Goal: Task Accomplishment & Management: Manage account settings

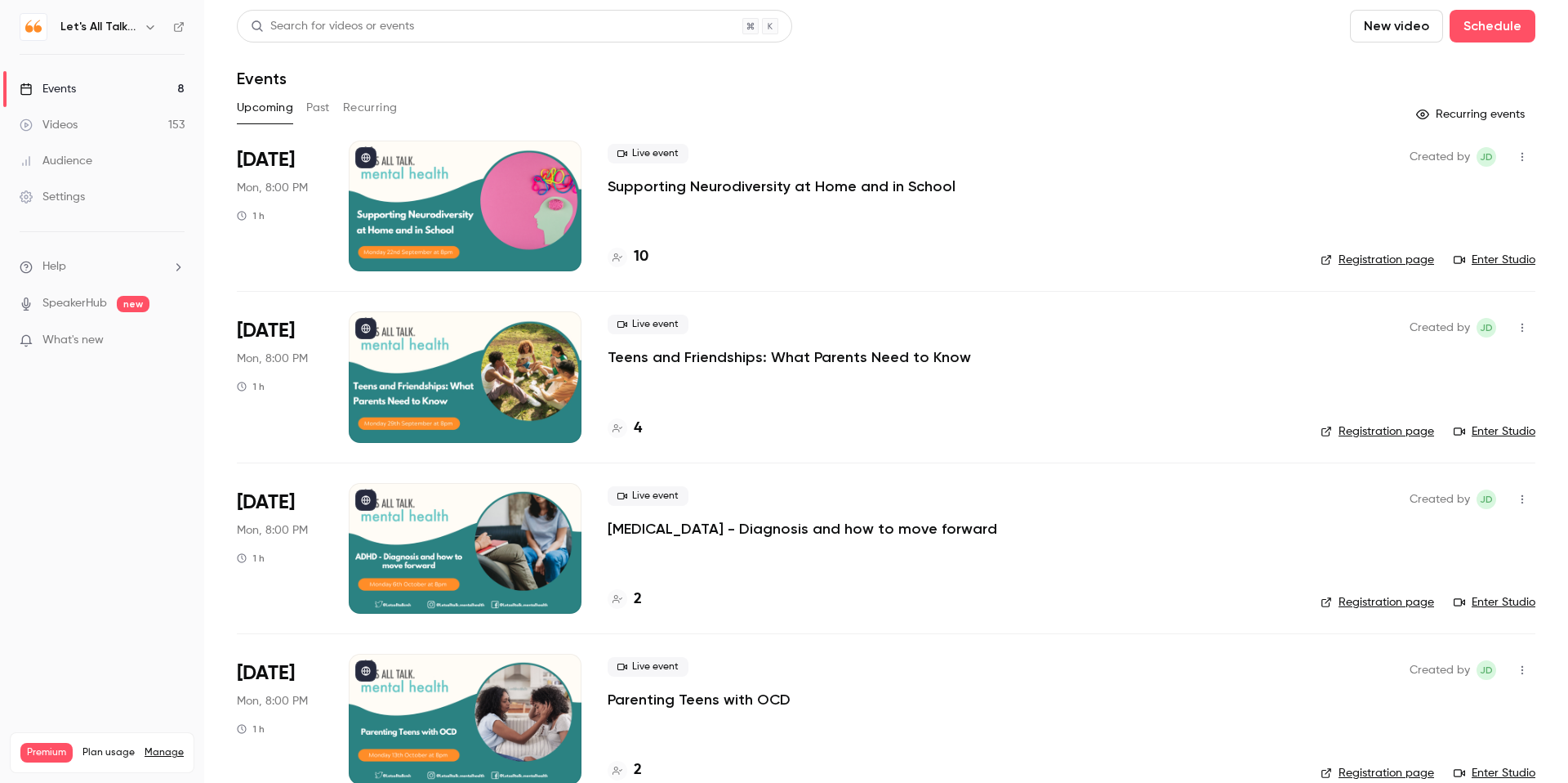
click at [151, 27] on icon "button" at bounding box center [151, 27] width 13 height 13
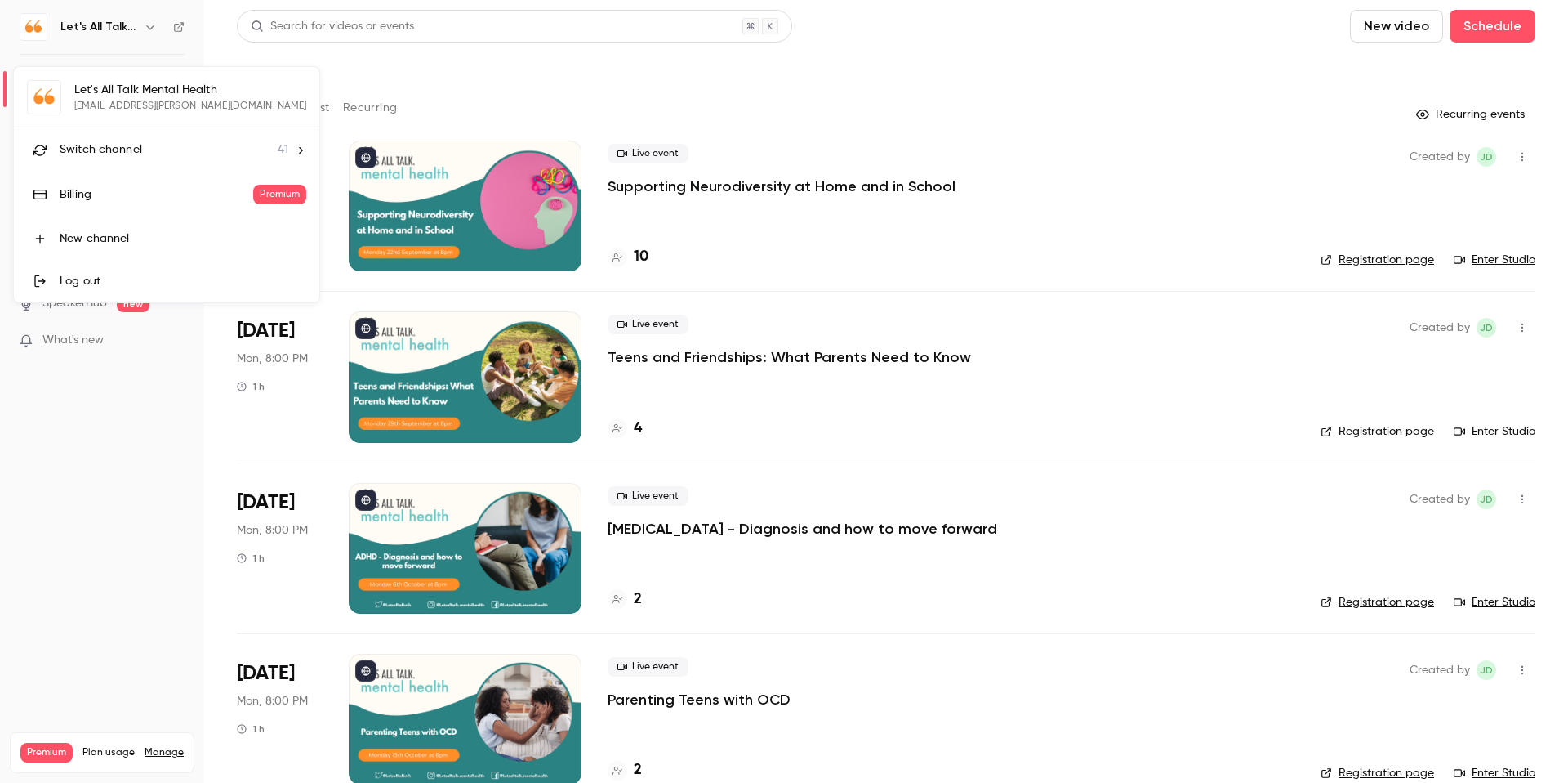
click at [125, 157] on span "Switch channel" at bounding box center [101, 150] width 82 height 17
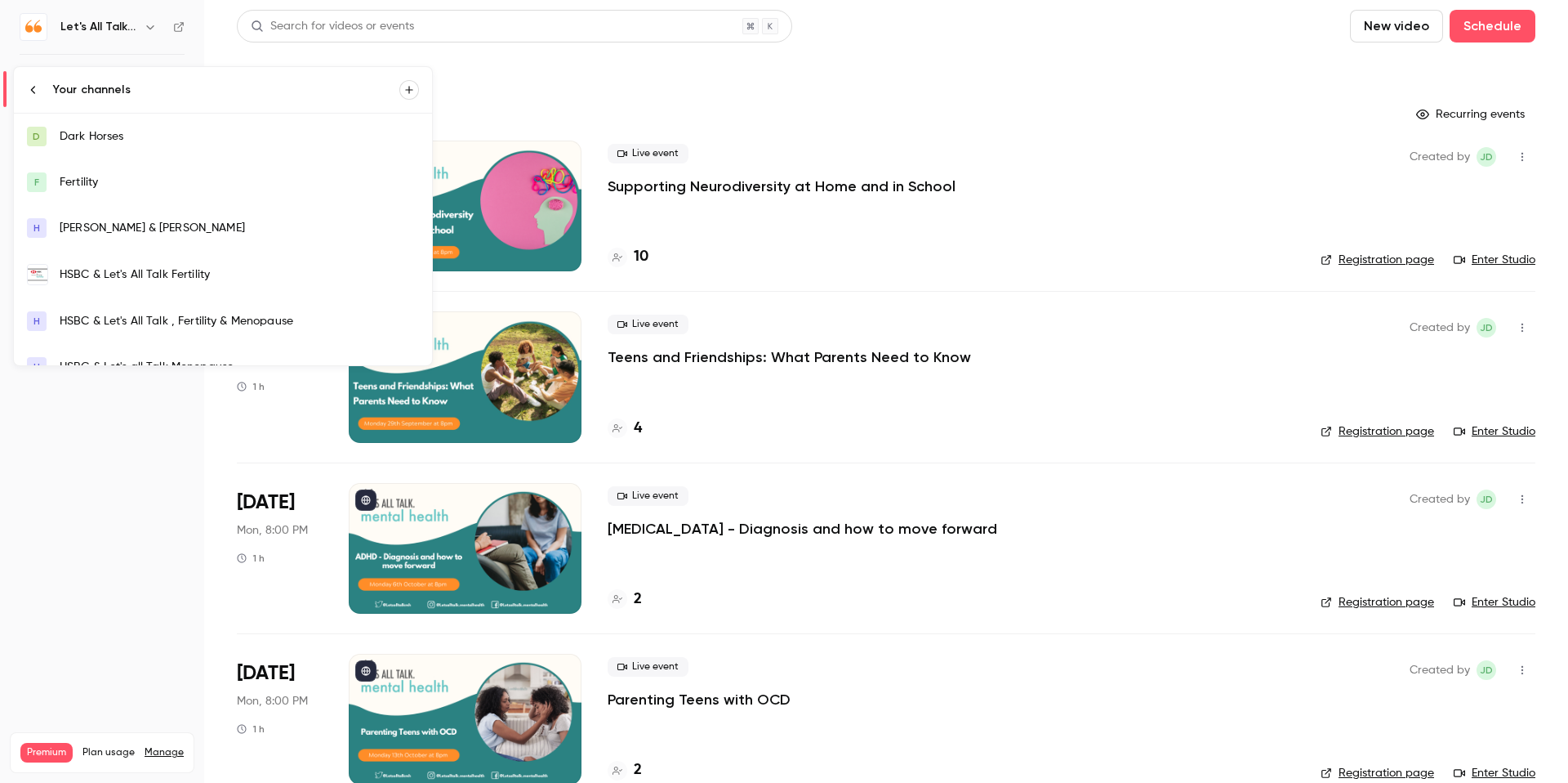
click at [175, 267] on div "HSBC & Let's All Talk Fertility" at bounding box center [239, 274] width 360 height 16
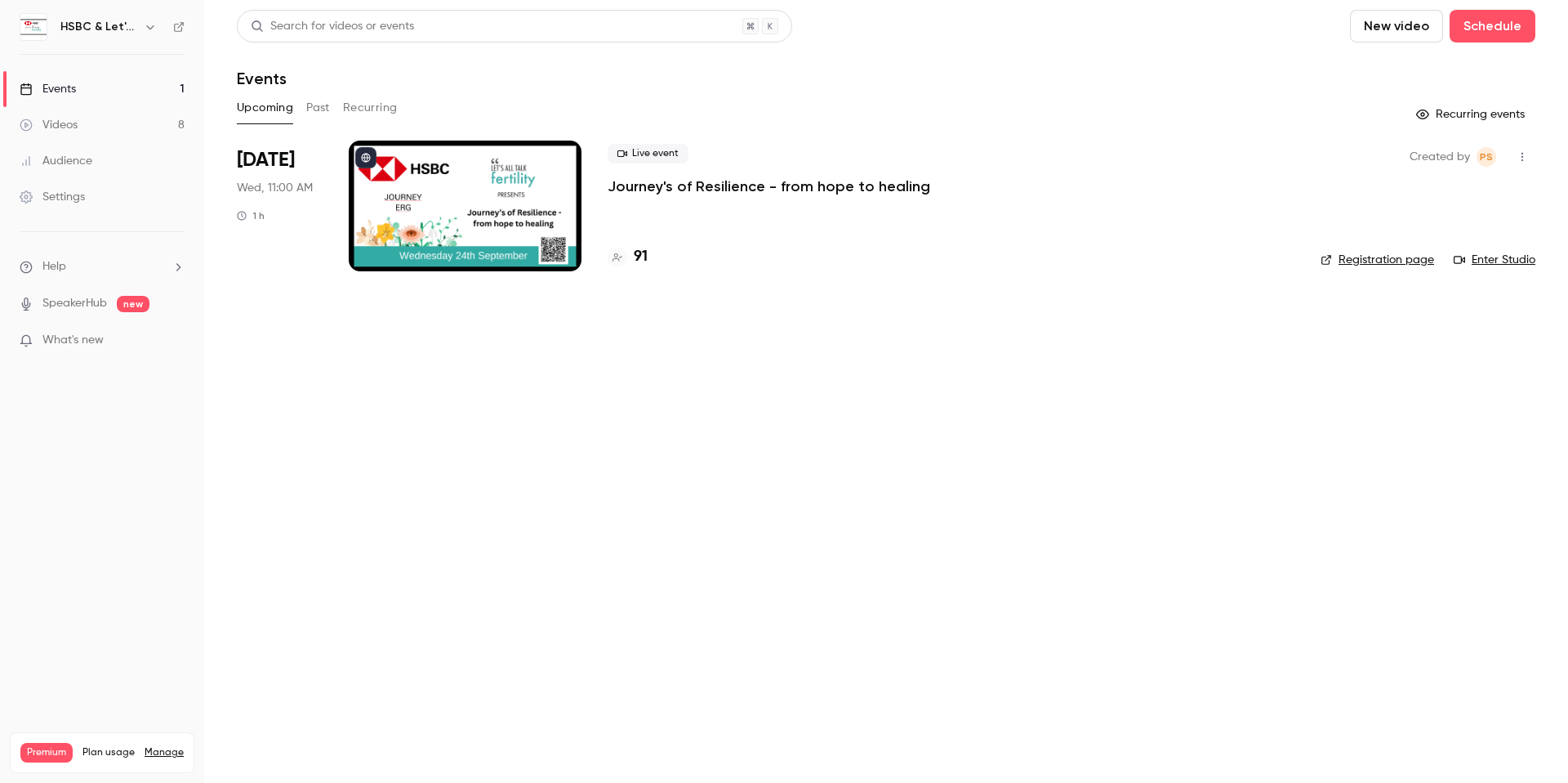
click at [370, 181] on div at bounding box center [465, 205] width 233 height 130
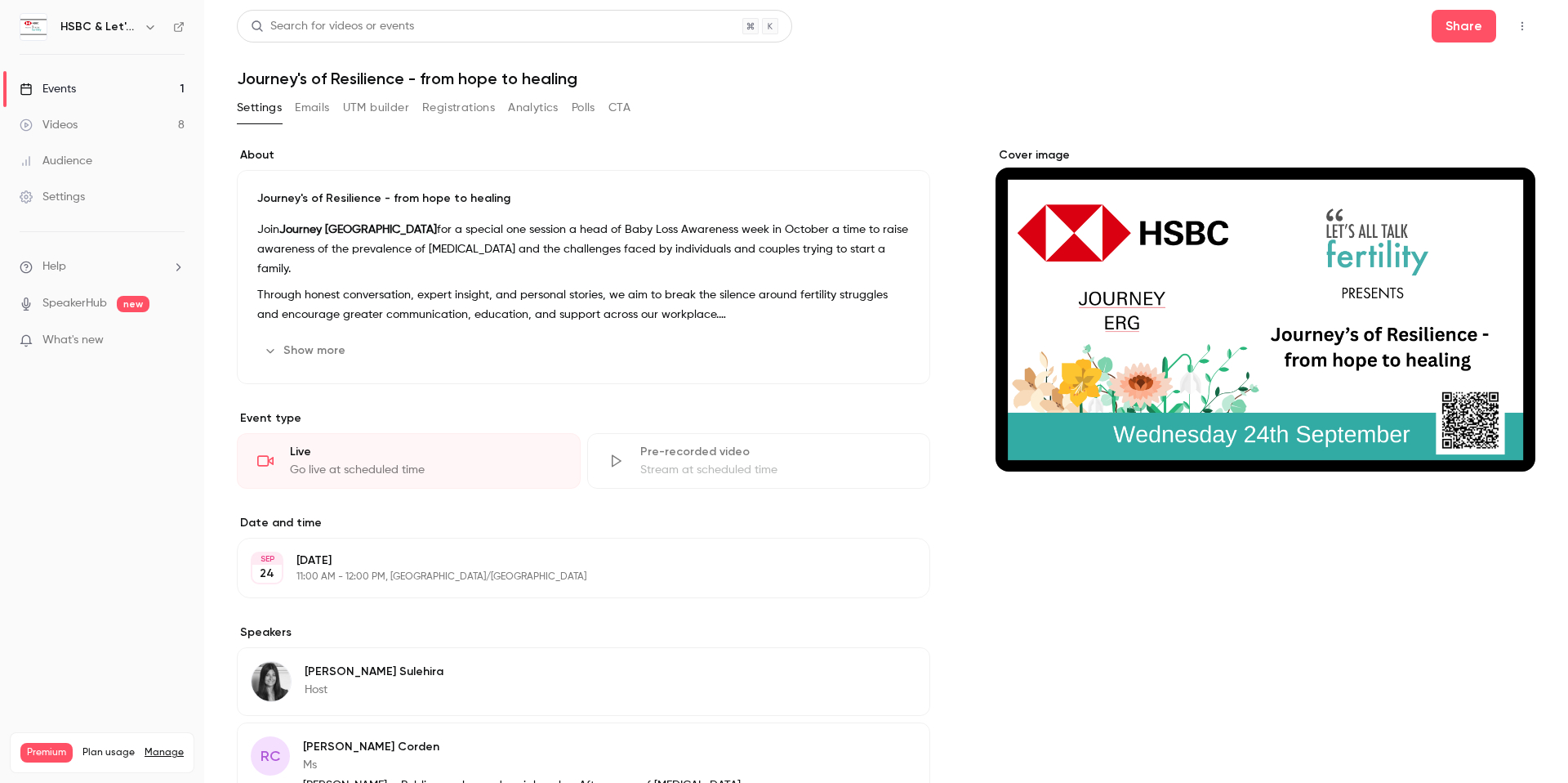
scroll to position [5, 0]
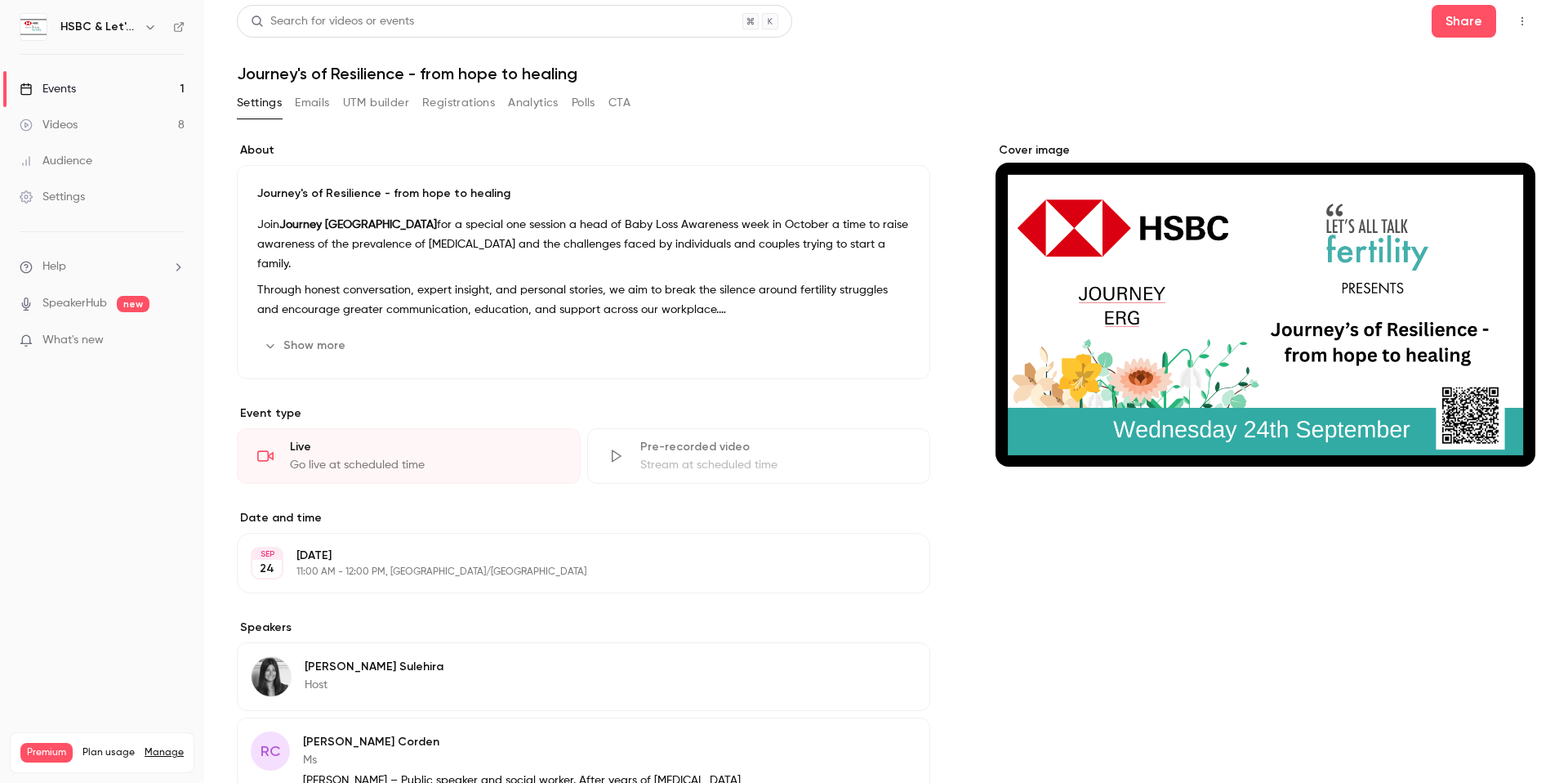
click at [80, 155] on div "Audience" at bounding box center [56, 160] width 73 height 16
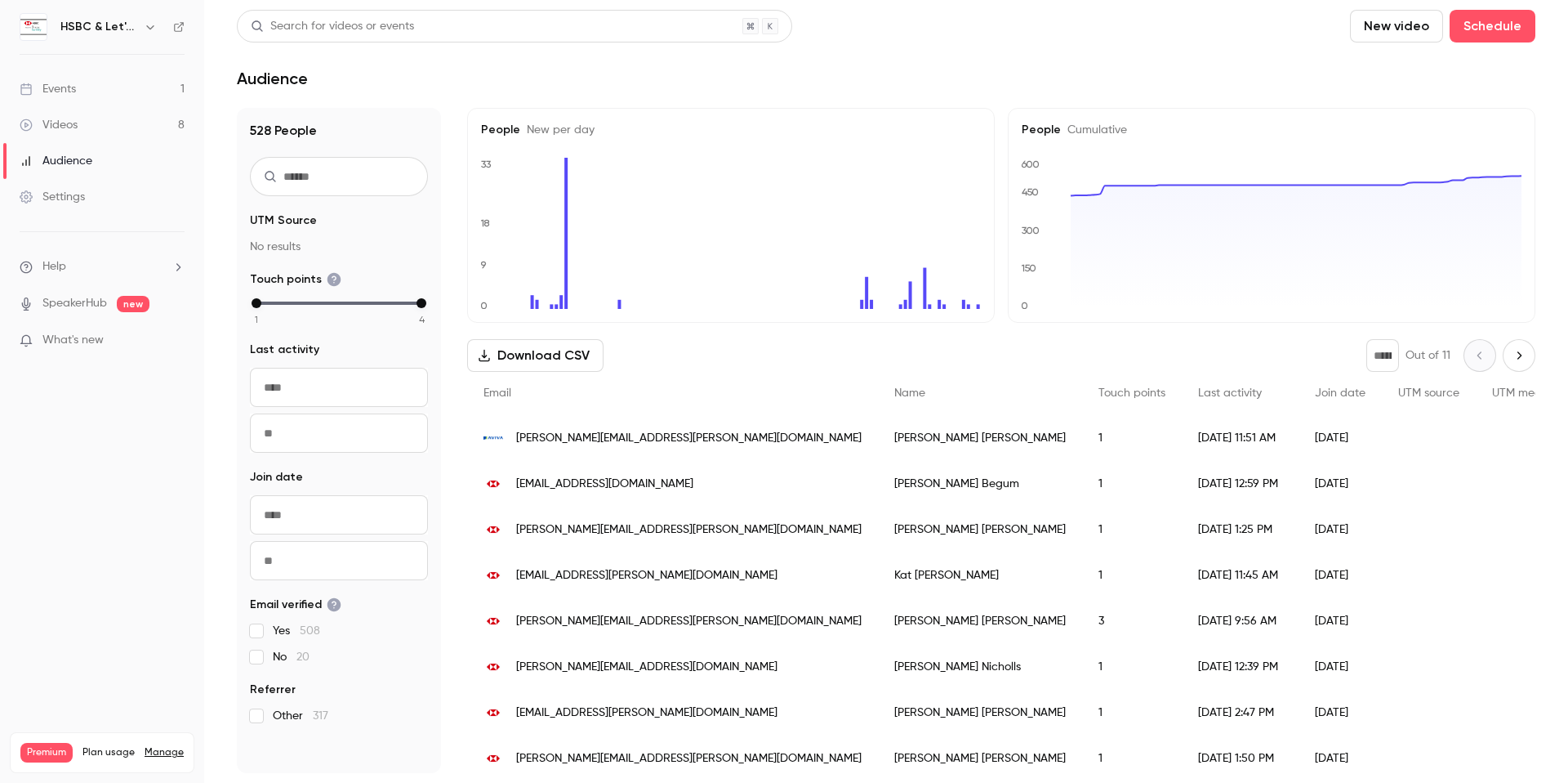
click at [66, 91] on div "Events" at bounding box center [47, 88] width 57 height 16
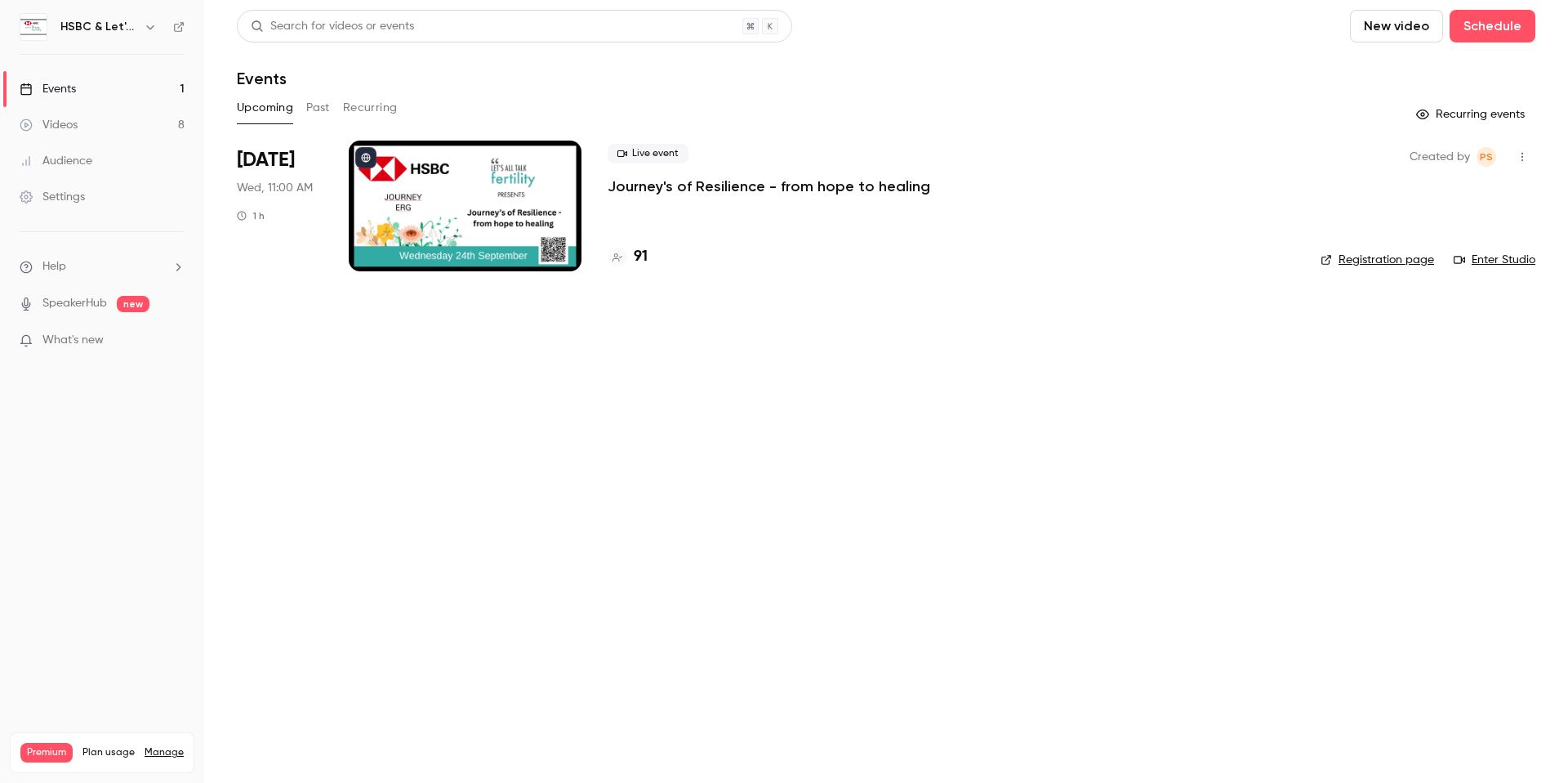
click at [591, 263] on div "91" at bounding box center [627, 256] width 40 height 22
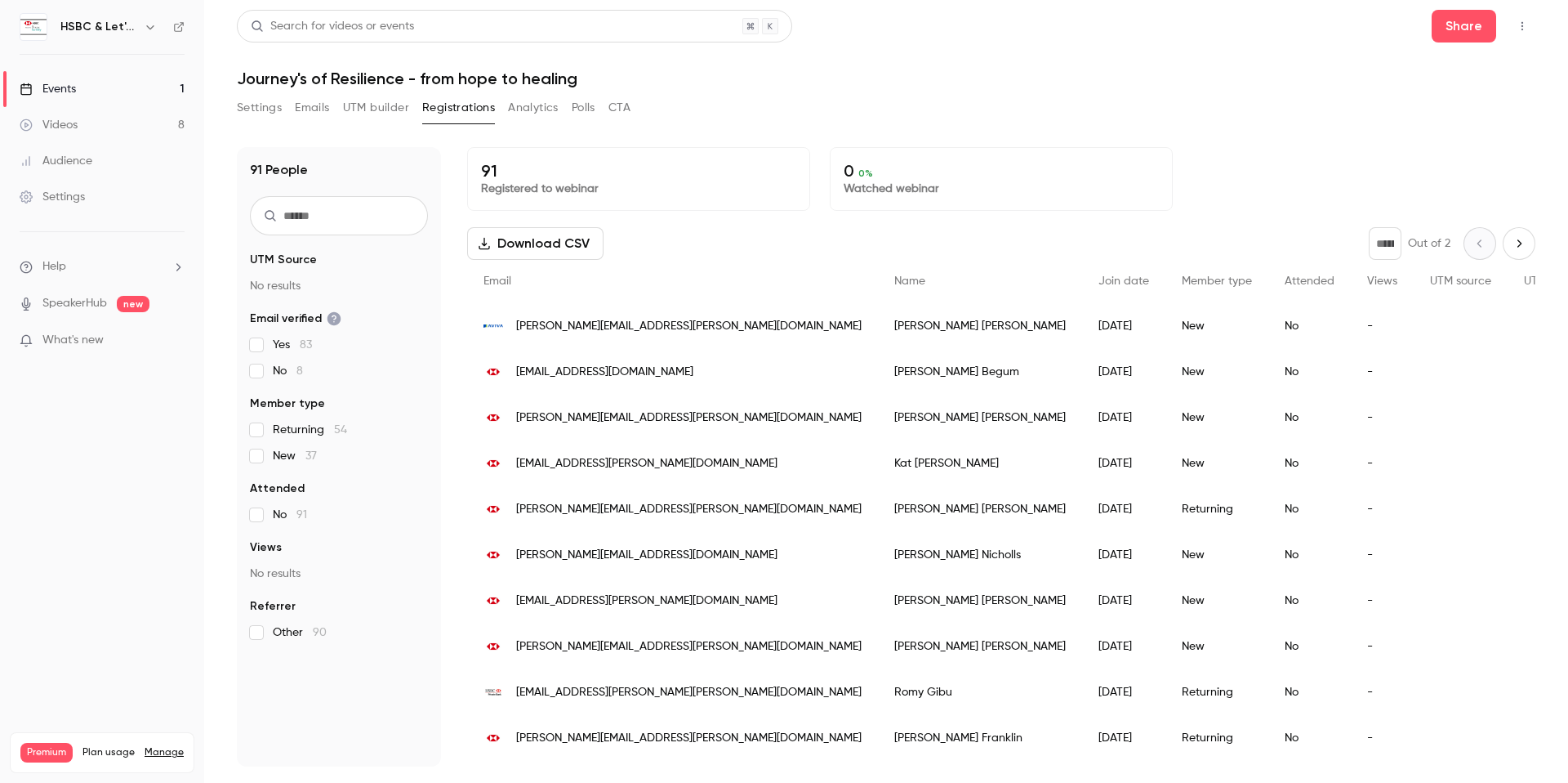
click at [72, 85] on div "Events" at bounding box center [47, 88] width 57 height 16
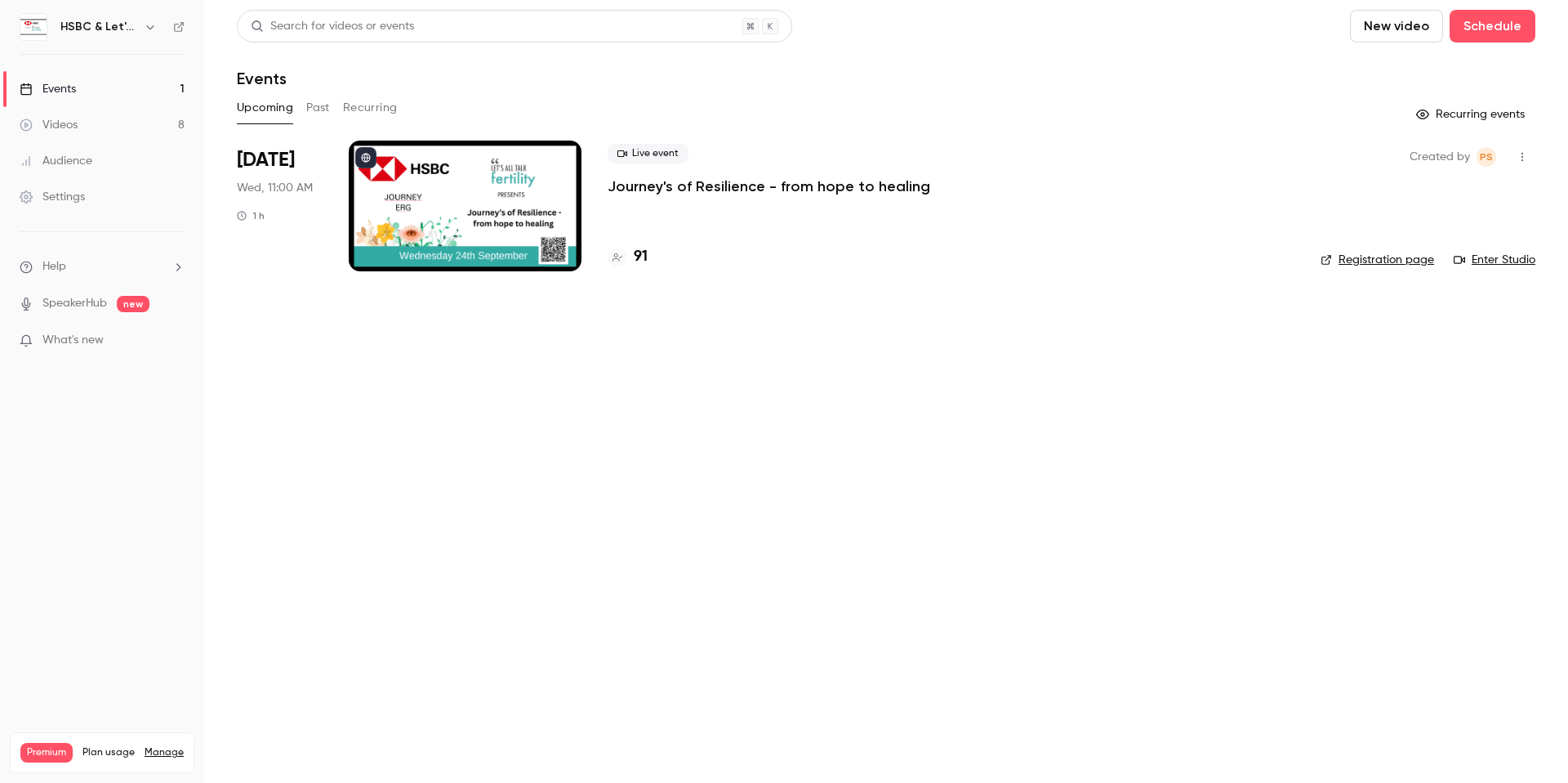
click at [591, 261] on link "Enter Studio" at bounding box center [1493, 259] width 82 height 16
click at [591, 157] on icon "button" at bounding box center [1522, 156] width 13 height 12
click at [591, 247] on div "Invite to Studio" at bounding box center [1459, 241] width 124 height 16
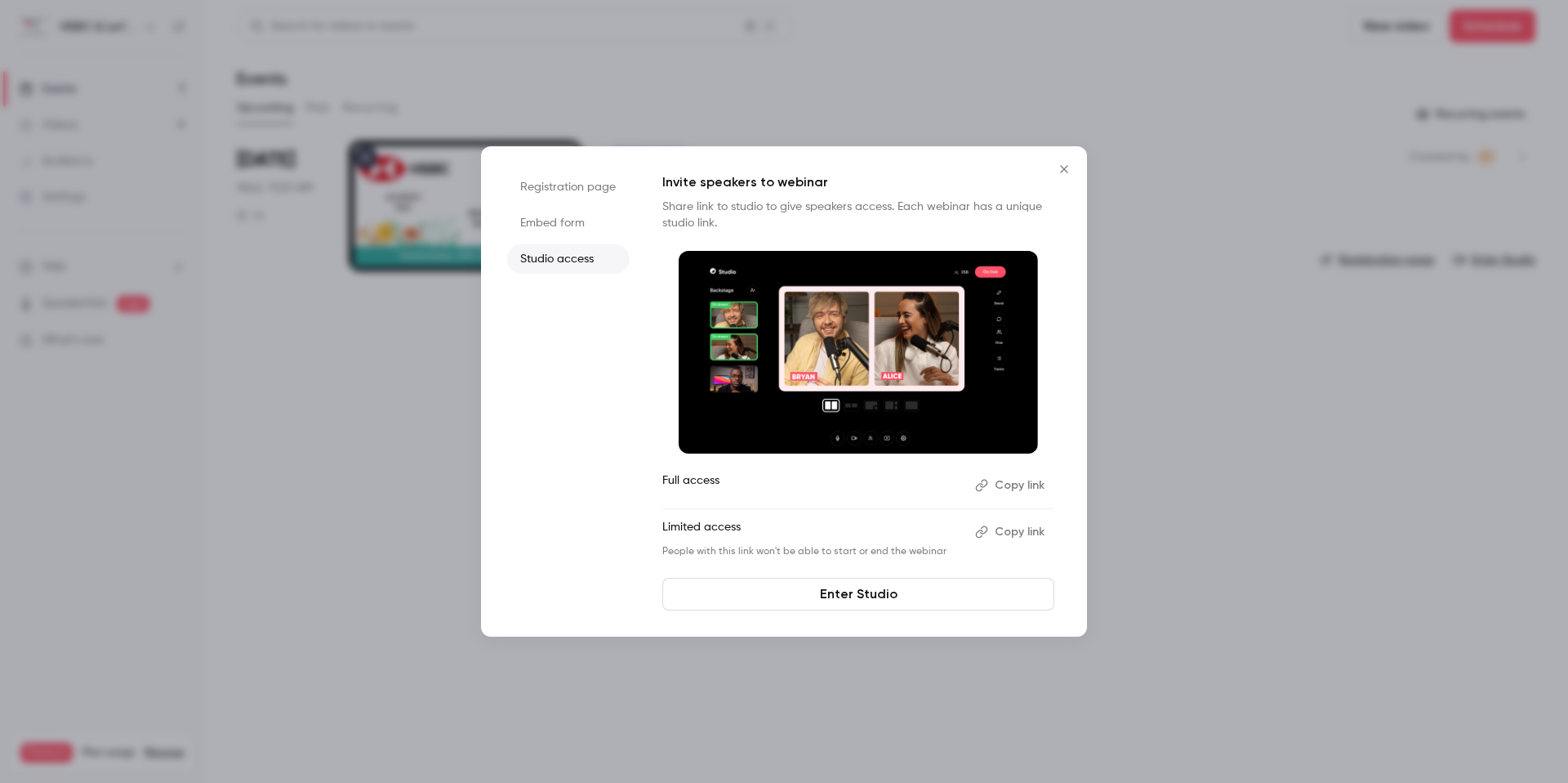
click at [591, 530] on button "Copy link" at bounding box center [1011, 532] width 85 height 26
click at [591, 597] on div at bounding box center [784, 392] width 1568 height 783
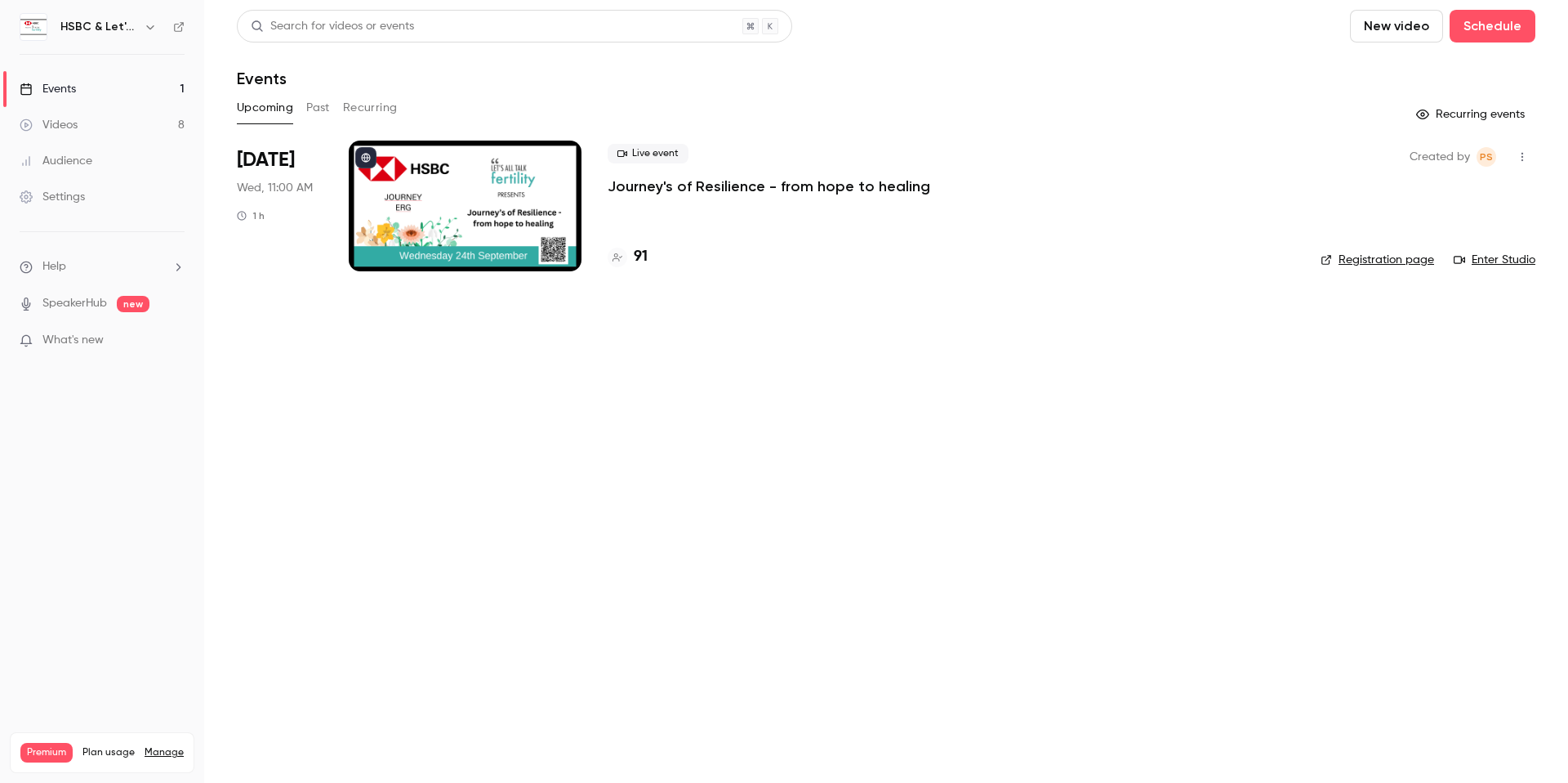
click at [591, 173] on div "Live event Journey's of Resilience - from hope to healing" at bounding box center [950, 170] width 687 height 52
click at [591, 184] on p "Journey's of Resilience - from hope to healing" at bounding box center [768, 186] width 322 height 19
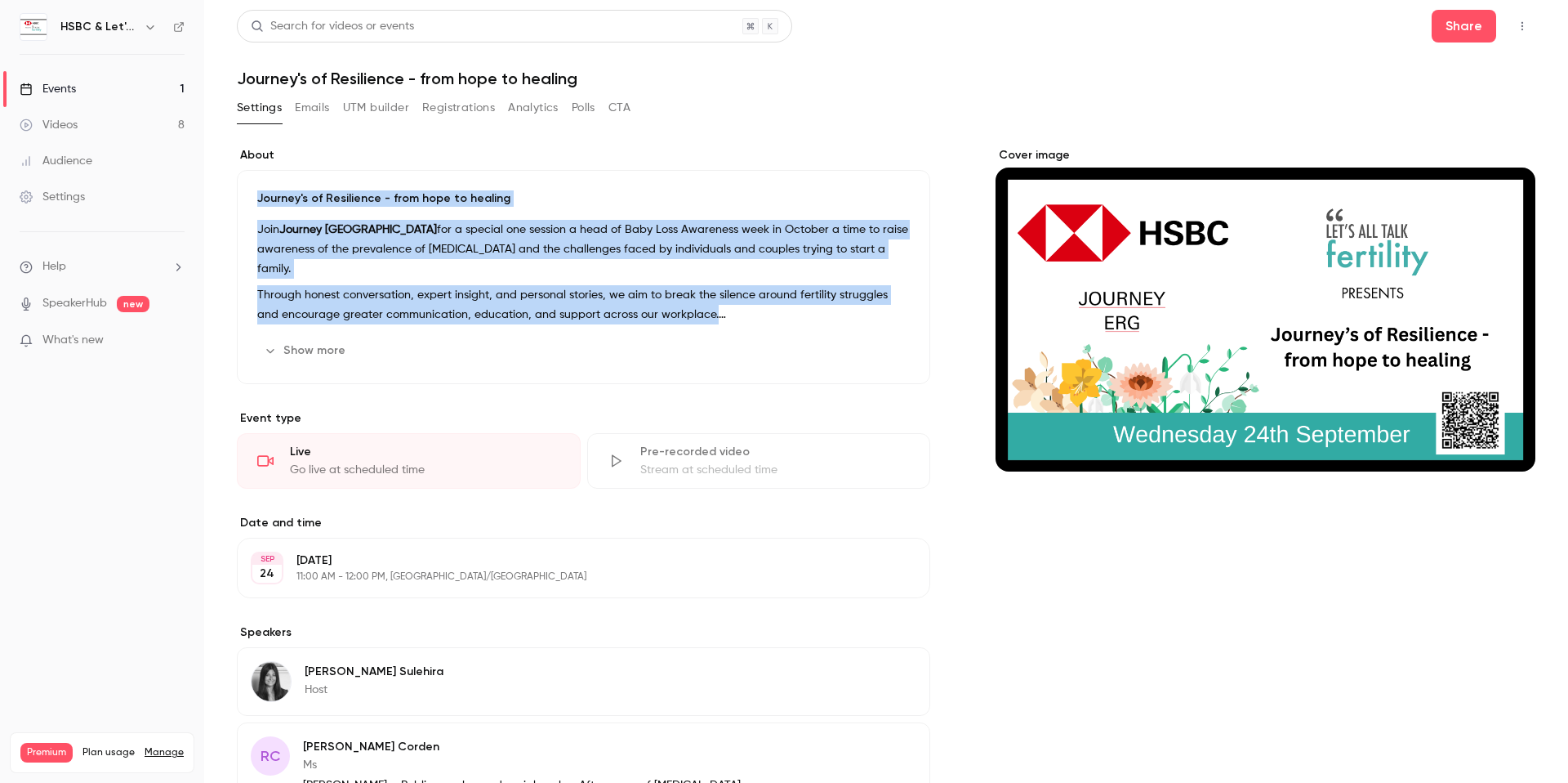
drag, startPoint x: 267, startPoint y: 189, endPoint x: 358, endPoint y: 329, distance: 167.0
click at [358, 329] on div "Journey's of Resilience - from hope to healing Join Journey UK for a special on…" at bounding box center [583, 276] width 693 height 214
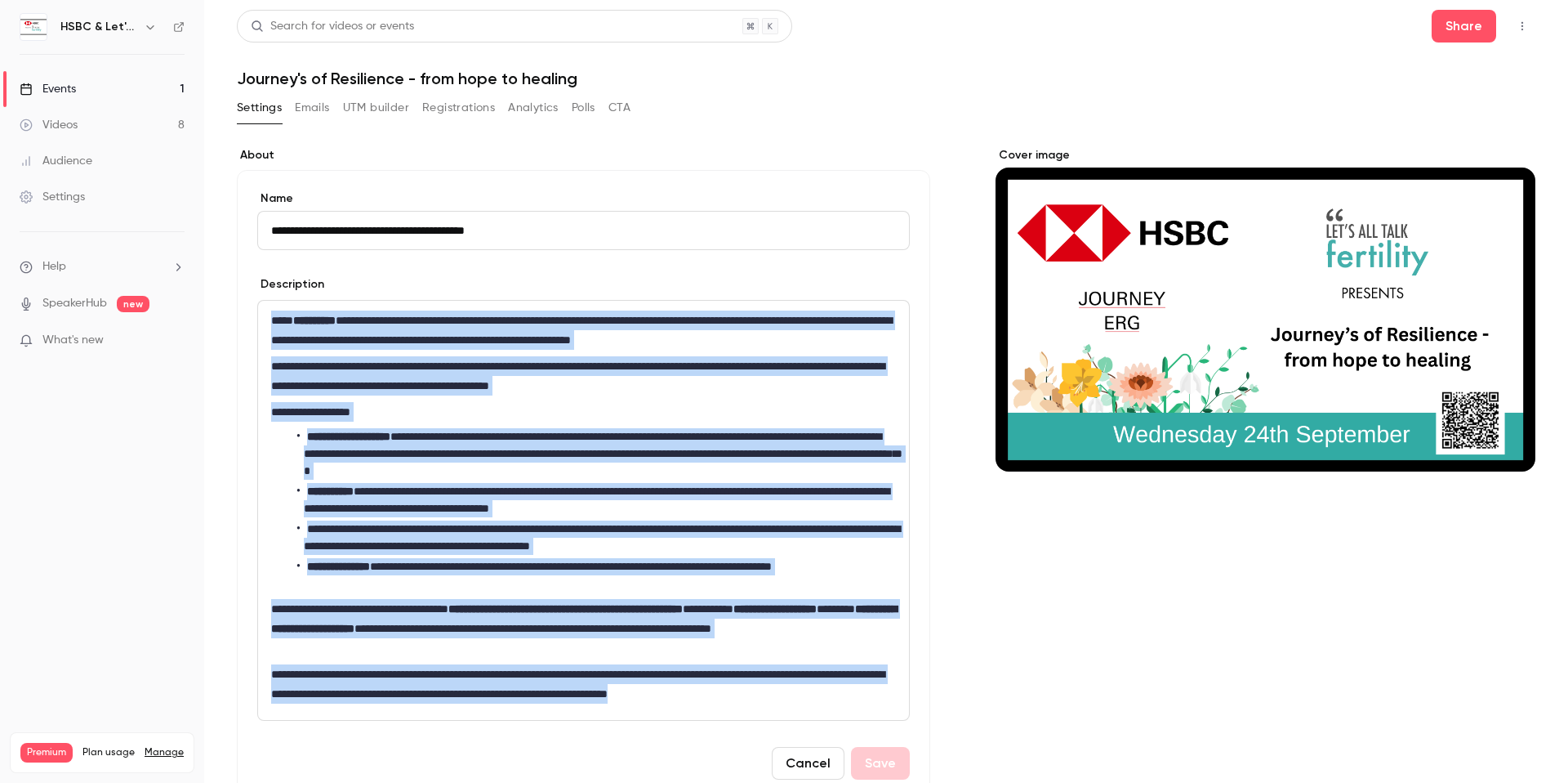
drag, startPoint x: 270, startPoint y: 320, endPoint x: 911, endPoint y: 695, distance: 742.6
click at [591, 597] on div "**********" at bounding box center [583, 485] width 693 height 629
copy div "**********"
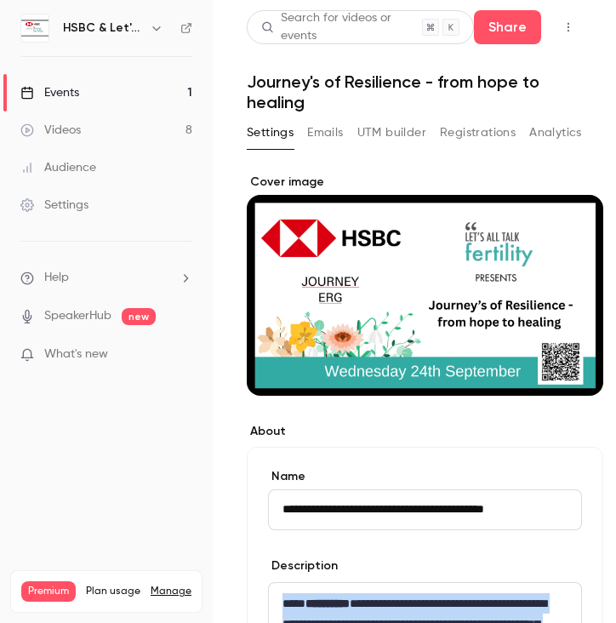
click at [574, 27] on icon "button" at bounding box center [569, 27] width 14 height 12
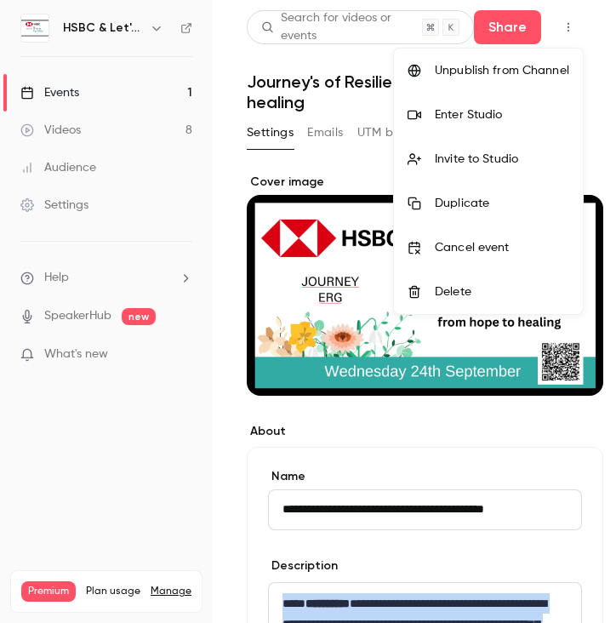
click at [484, 168] on li "Invite to Studio" at bounding box center [488, 159] width 189 height 44
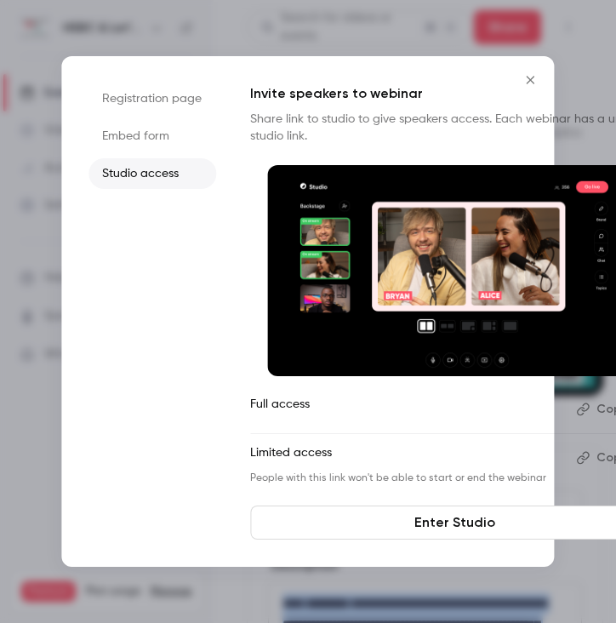
click at [537, 81] on icon "Close" at bounding box center [531, 80] width 20 height 14
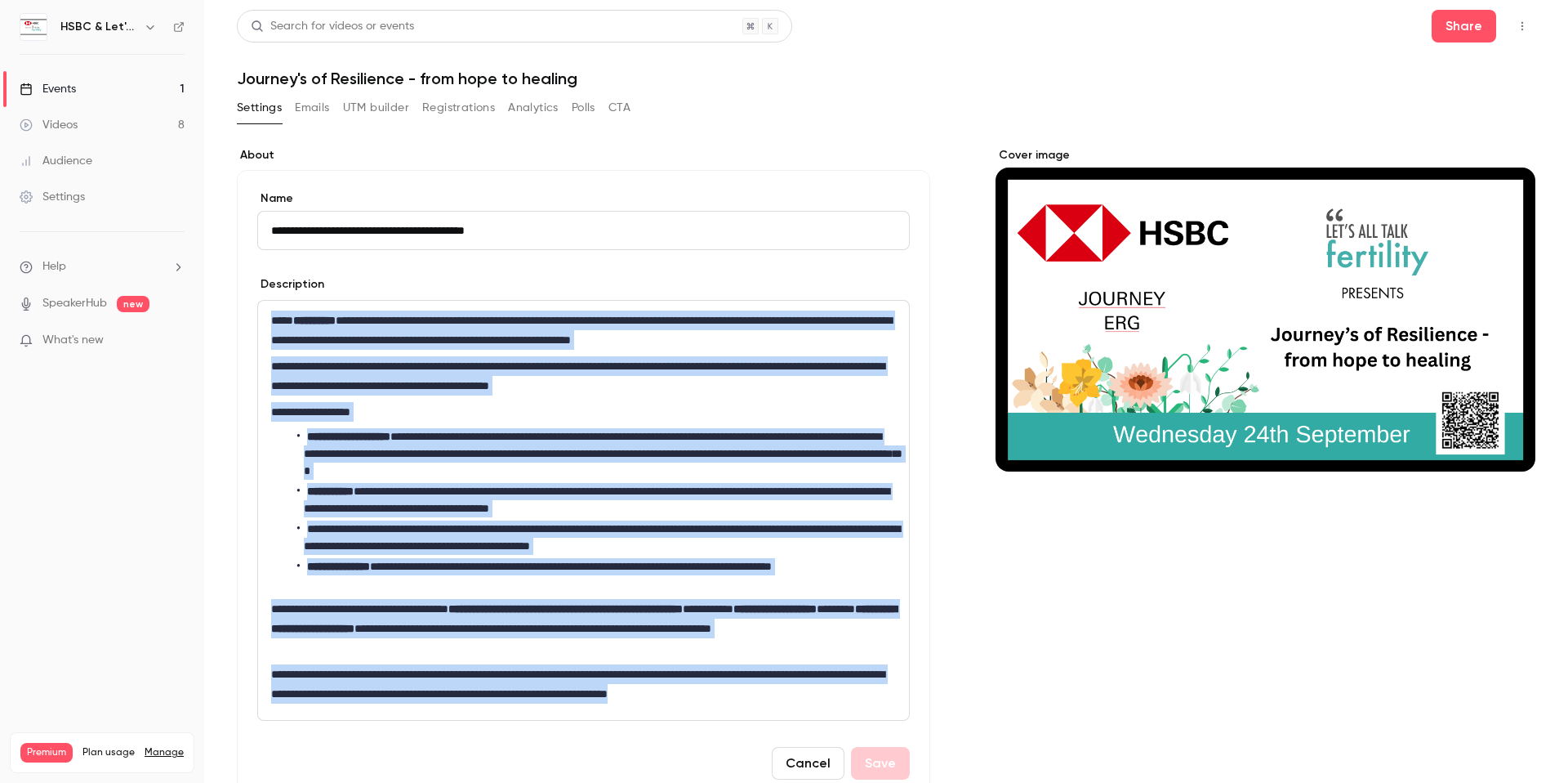
click at [591, 22] on icon "button" at bounding box center [1522, 26] width 13 height 12
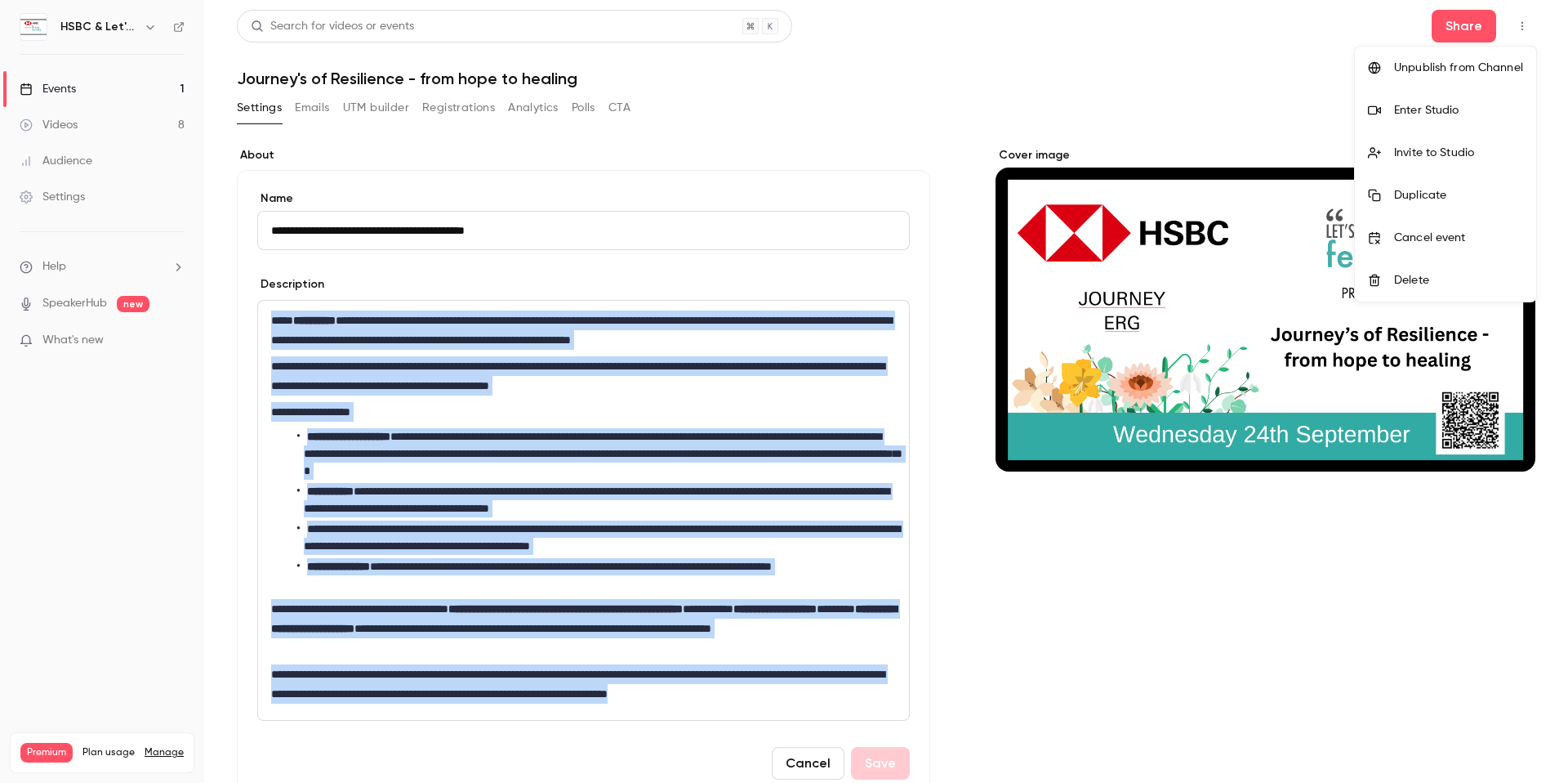
click at [591, 157] on div "Invite to Studio" at bounding box center [1458, 153] width 129 height 16
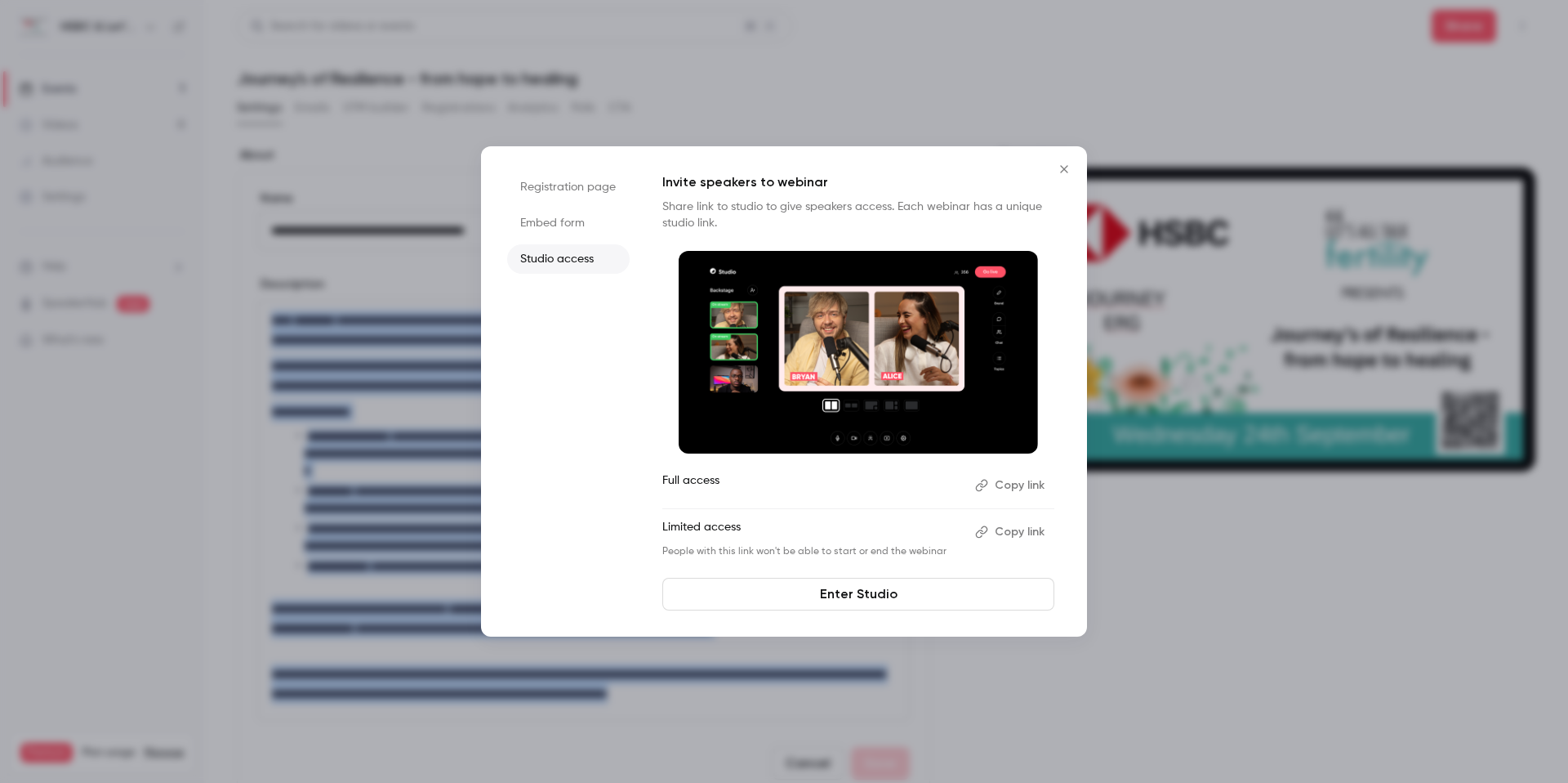
click at [591, 535] on button "Copy link" at bounding box center [1011, 532] width 85 height 26
click at [591, 174] on icon "Close" at bounding box center [1064, 169] width 19 height 13
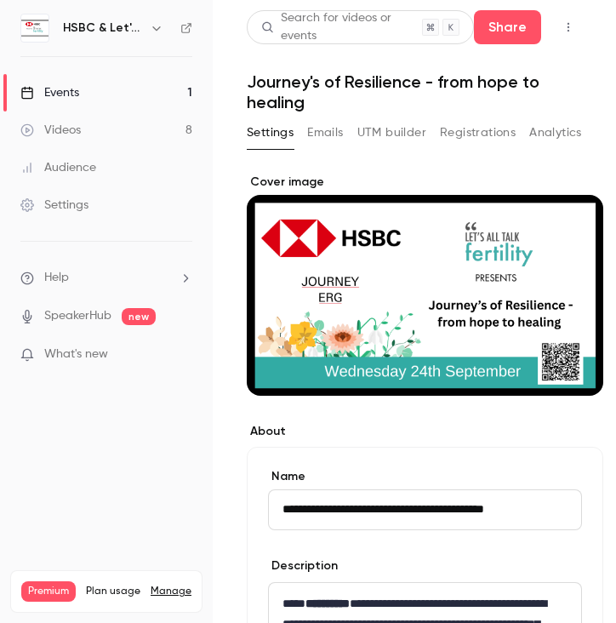
click at [600, 301] on main "**********" at bounding box center [415, 311] width 404 height 623
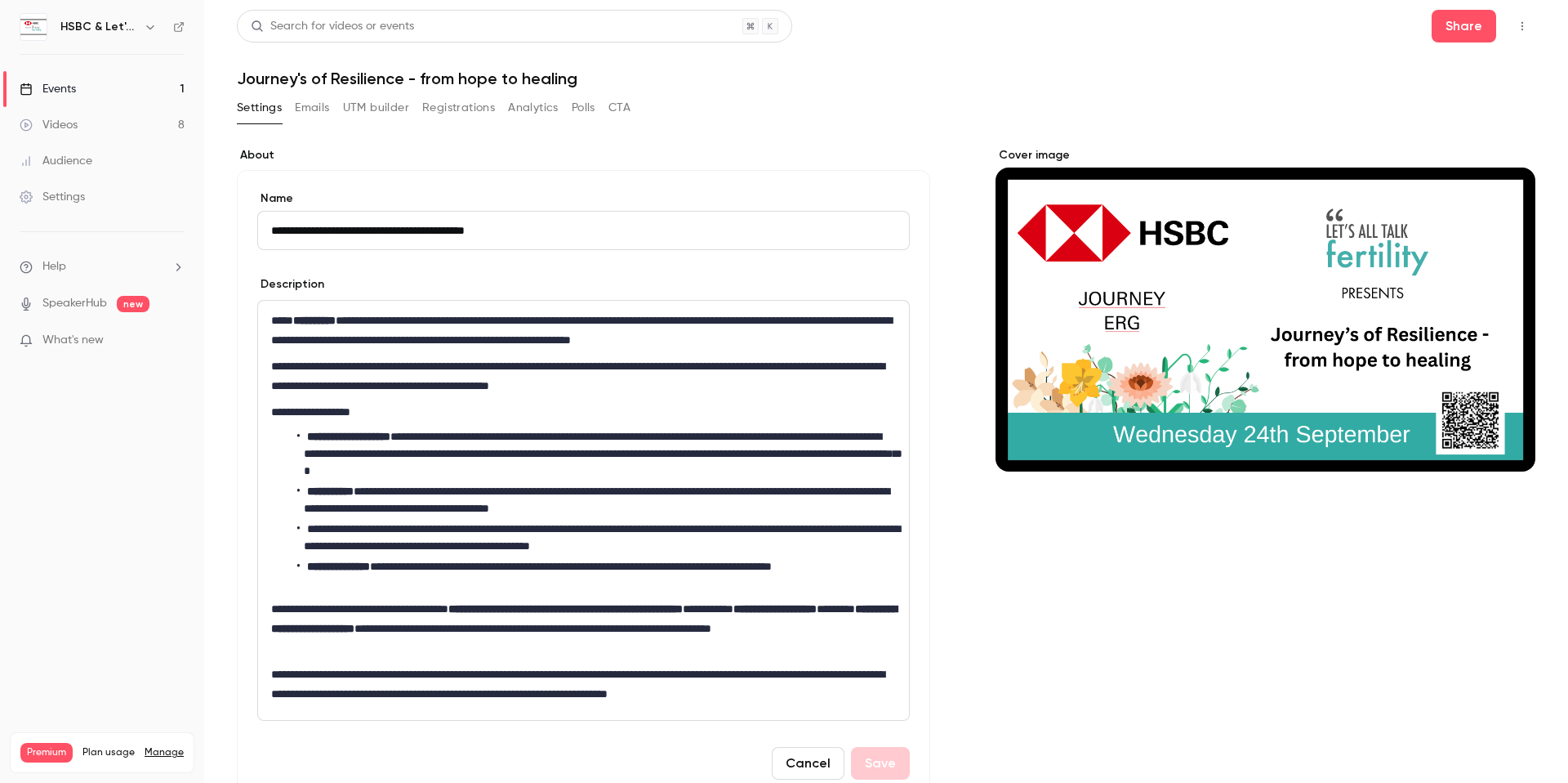
click at [591, 269] on div "Cover image" at bounding box center [1265, 309] width 540 height 324
click at [0, 0] on input "Cover image" at bounding box center [0, 0] width 0 height 0
click at [591, 326] on div "Cover image" at bounding box center [1265, 309] width 540 height 324
click at [0, 0] on input "Cover image" at bounding box center [0, 0] width 0 height 0
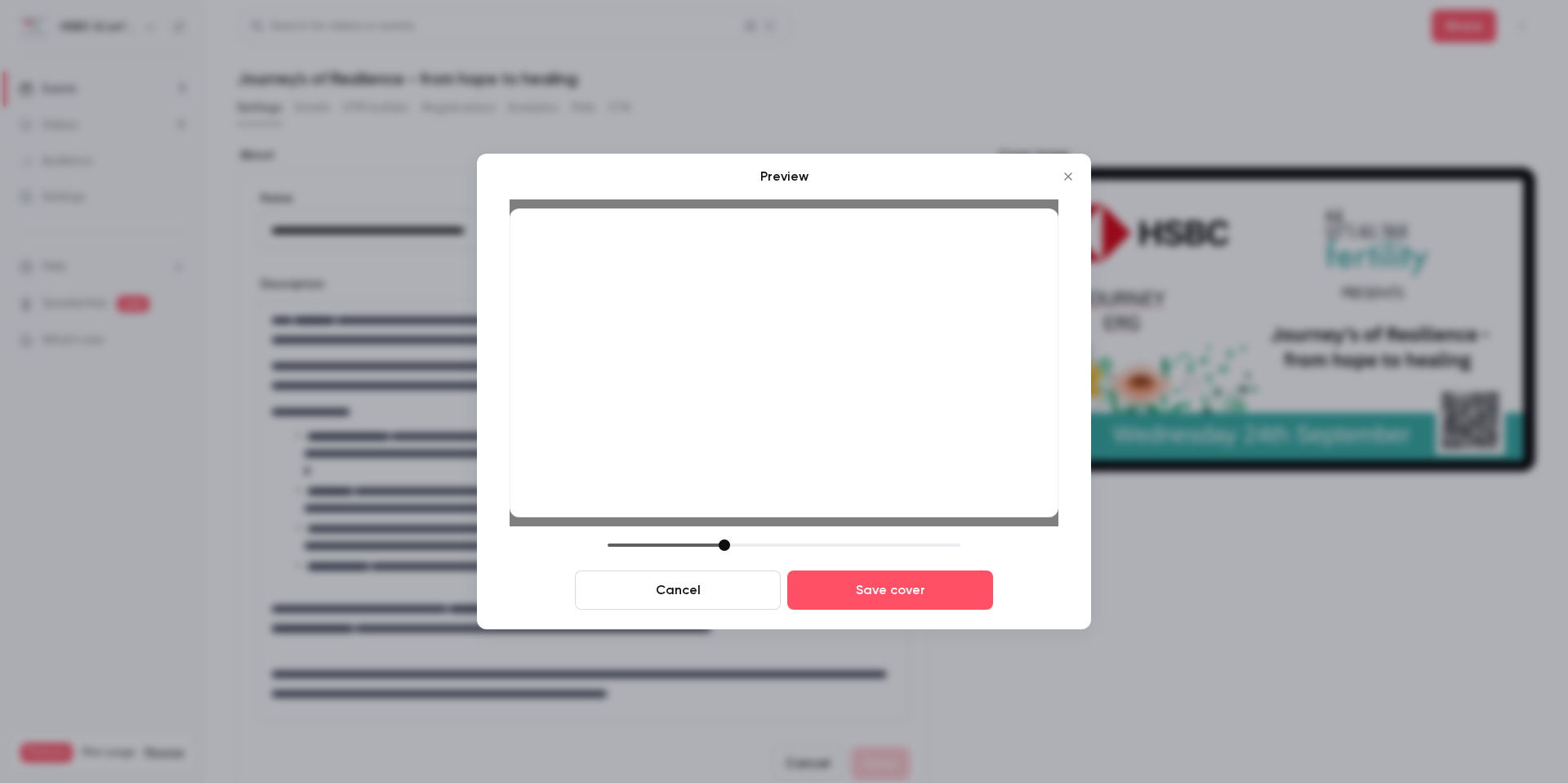
click at [591, 421] on div at bounding box center [784, 363] width 549 height 309
click at [591, 597] on button "Save cover" at bounding box center [890, 589] width 206 height 39
